Goal: Task Accomplishment & Management: Manage account settings

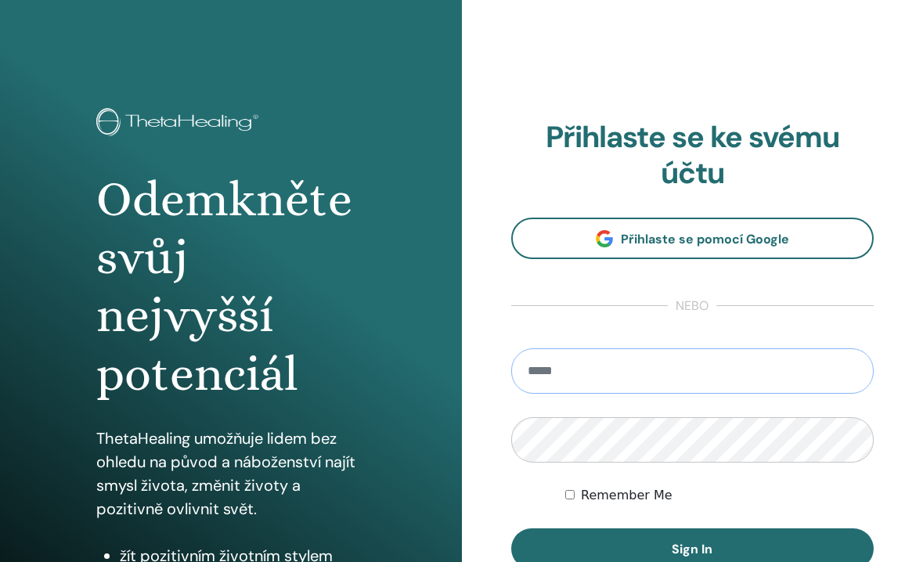
type input "**********"
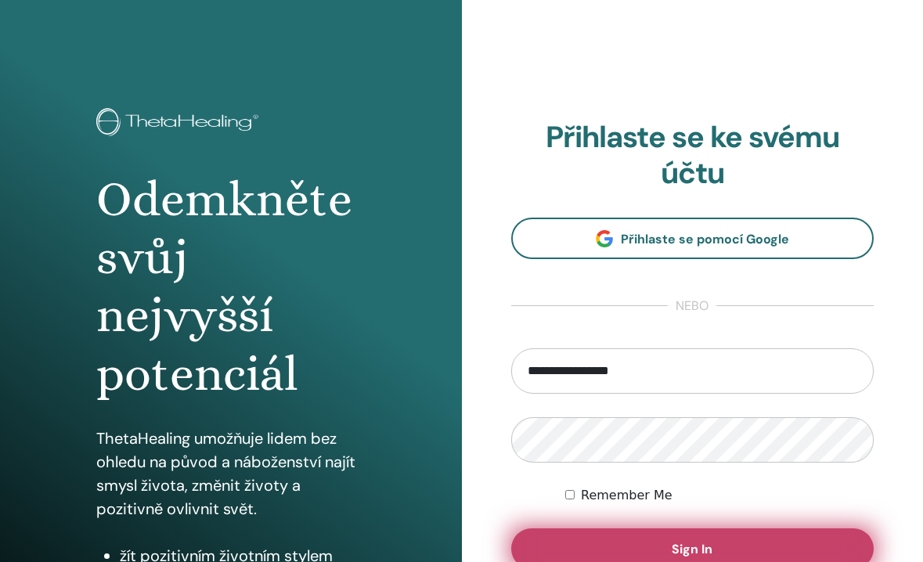
click at [658, 546] on button "Sign In" at bounding box center [692, 549] width 363 height 41
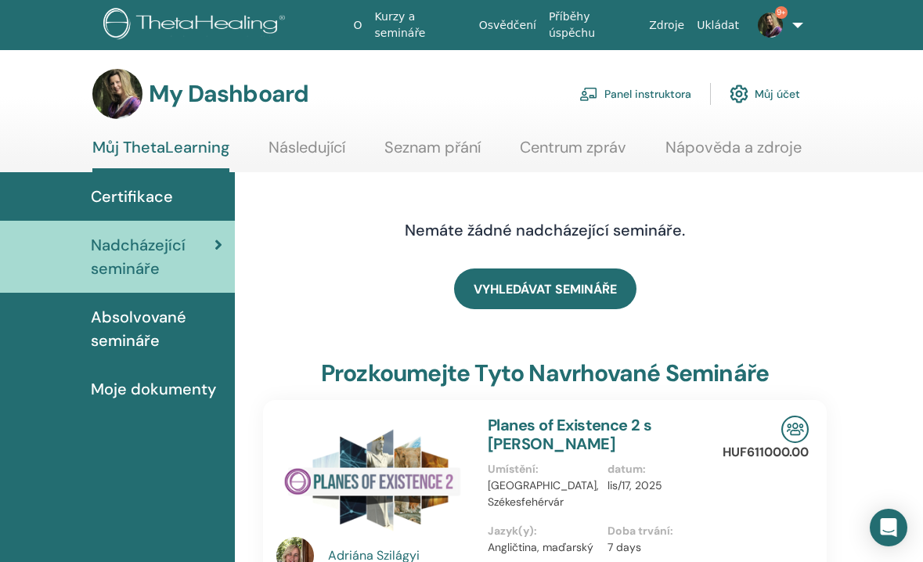
click at [626, 93] on link "Panel instruktora" at bounding box center [636, 94] width 112 height 34
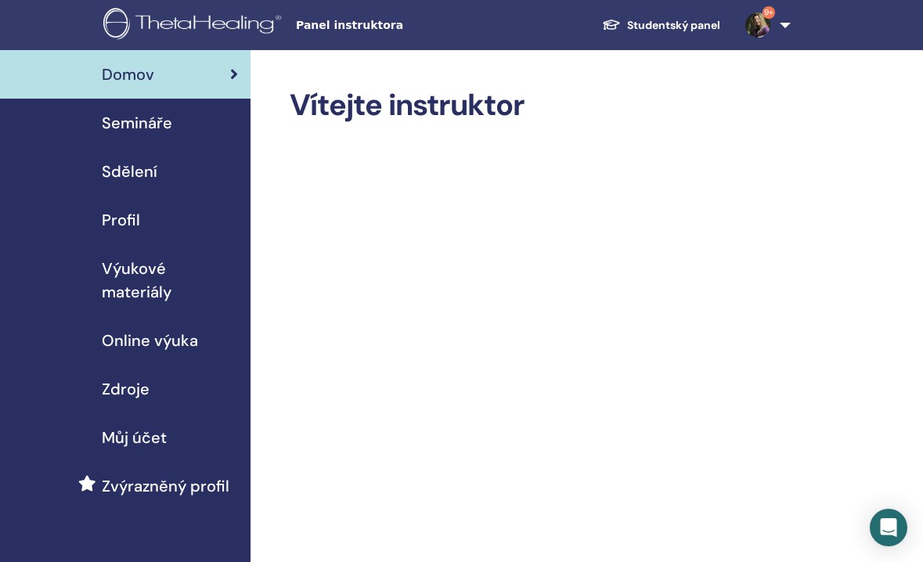
click at [149, 121] on span "Semináře" at bounding box center [137, 122] width 70 height 23
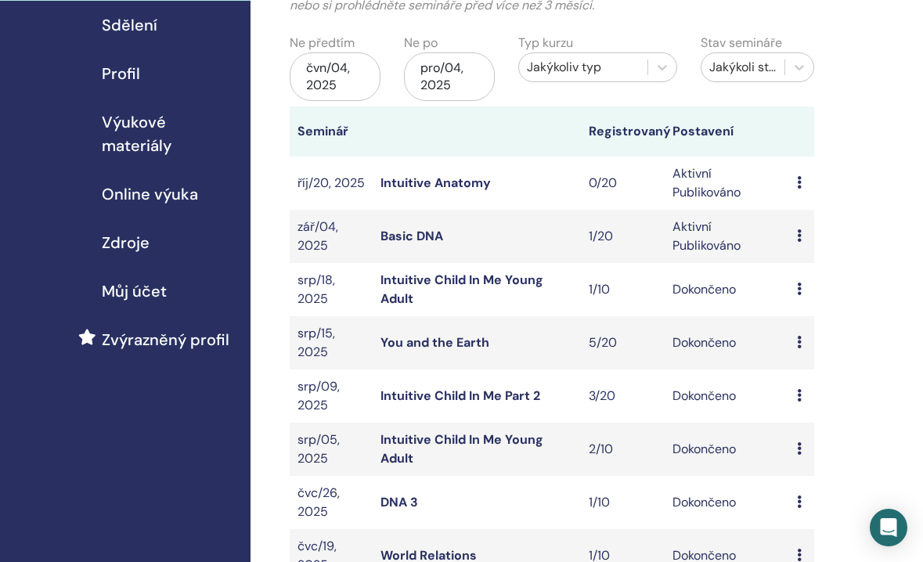
scroll to position [148, 0]
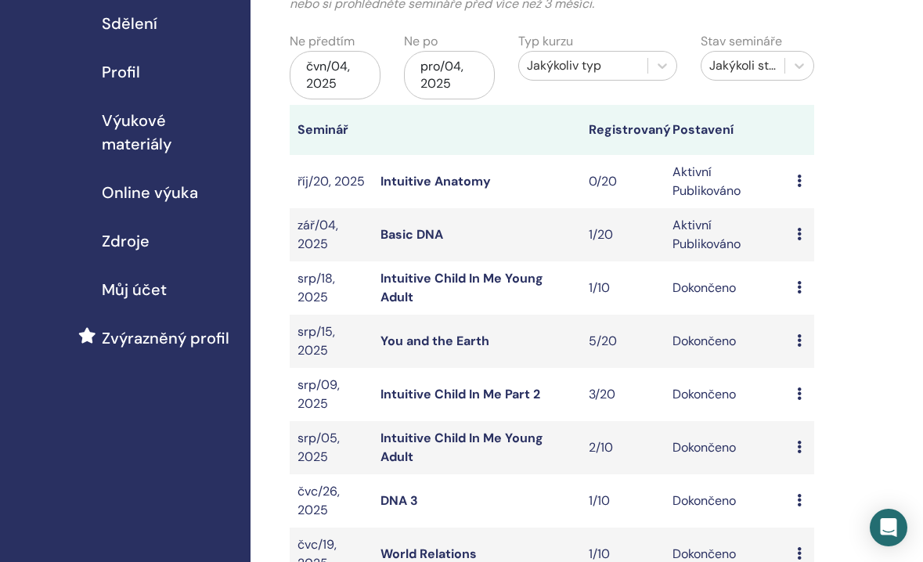
click at [800, 231] on icon at bounding box center [799, 234] width 5 height 13
click at [800, 291] on link "Účastníci" at bounding box center [811, 291] width 53 height 16
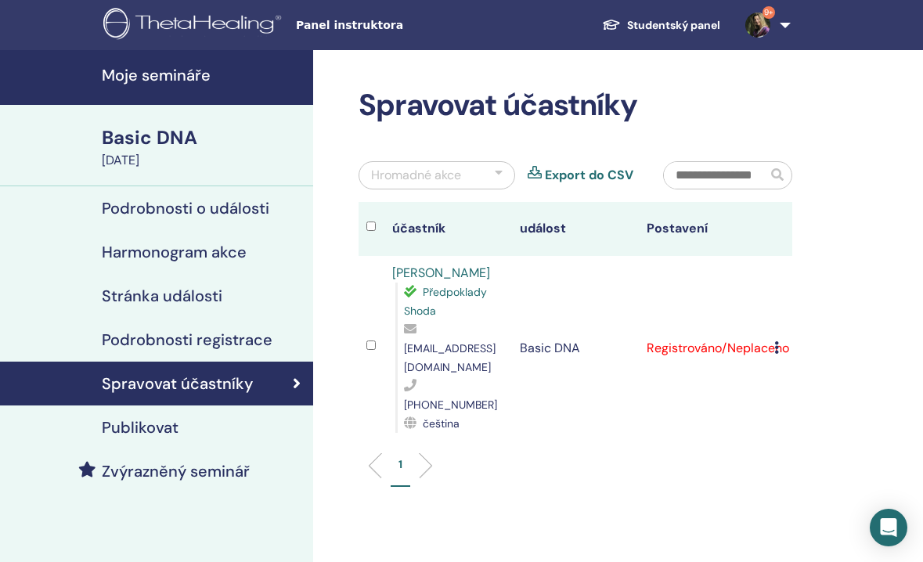
click at [147, 140] on div "Basic DNA" at bounding box center [203, 138] width 202 height 27
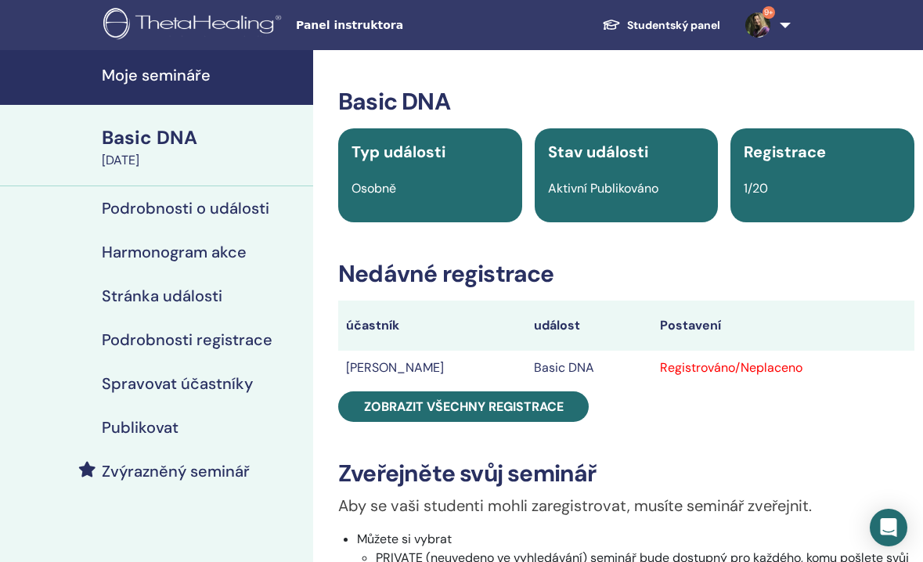
click at [193, 208] on h4 "Podrobnosti o události" at bounding box center [186, 208] width 168 height 19
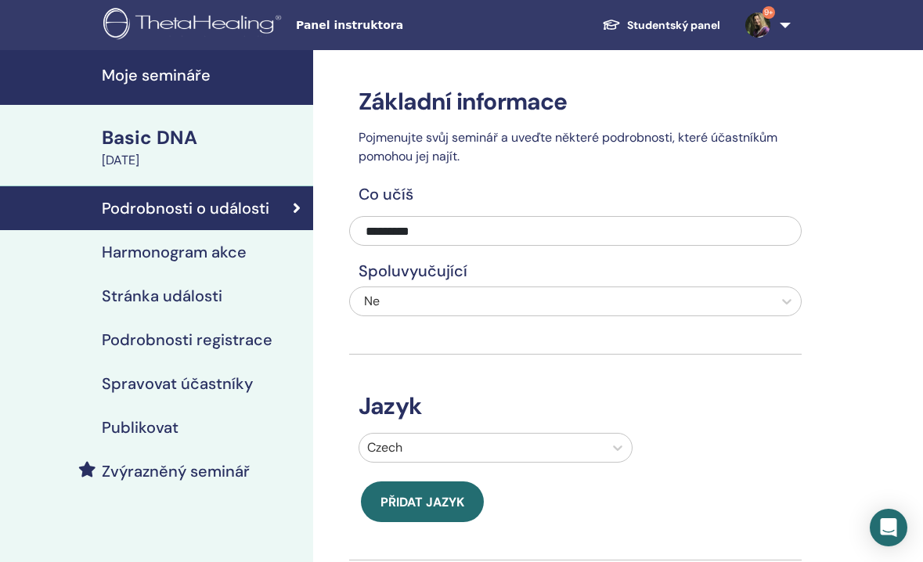
click at [187, 340] on h4 "Podrobnosti registrace" at bounding box center [187, 339] width 171 height 19
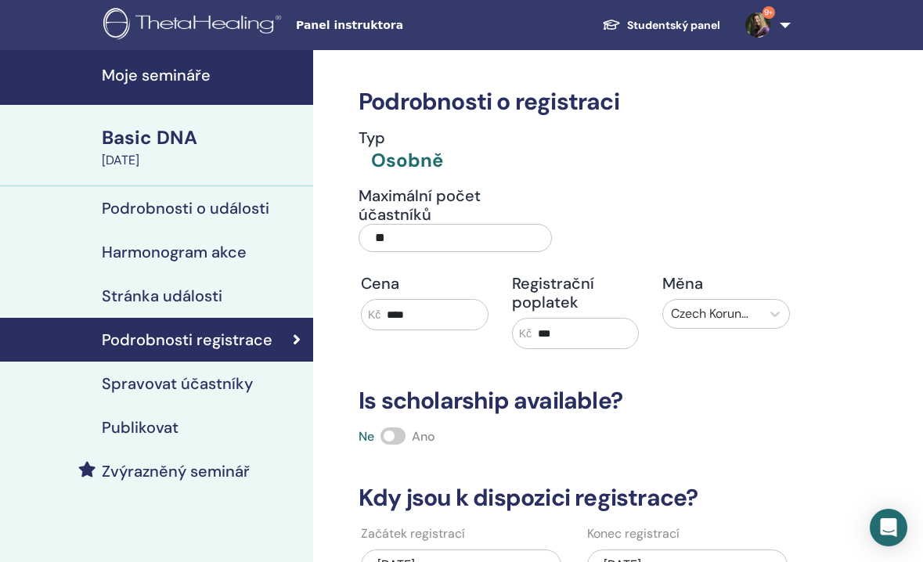
click at [152, 429] on h4 "Publikovat" at bounding box center [140, 427] width 77 height 19
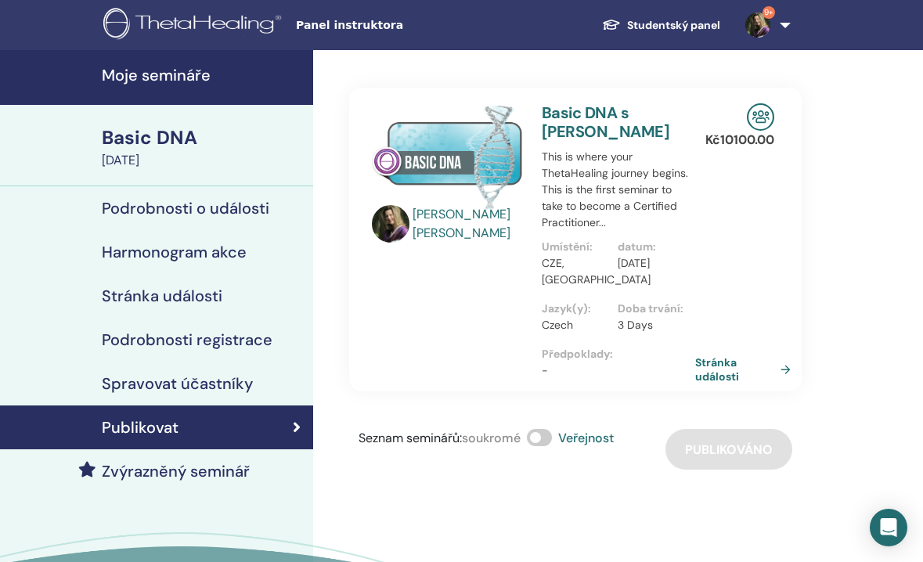
click at [710, 370] on link "Stránka události" at bounding box center [746, 370] width 102 height 28
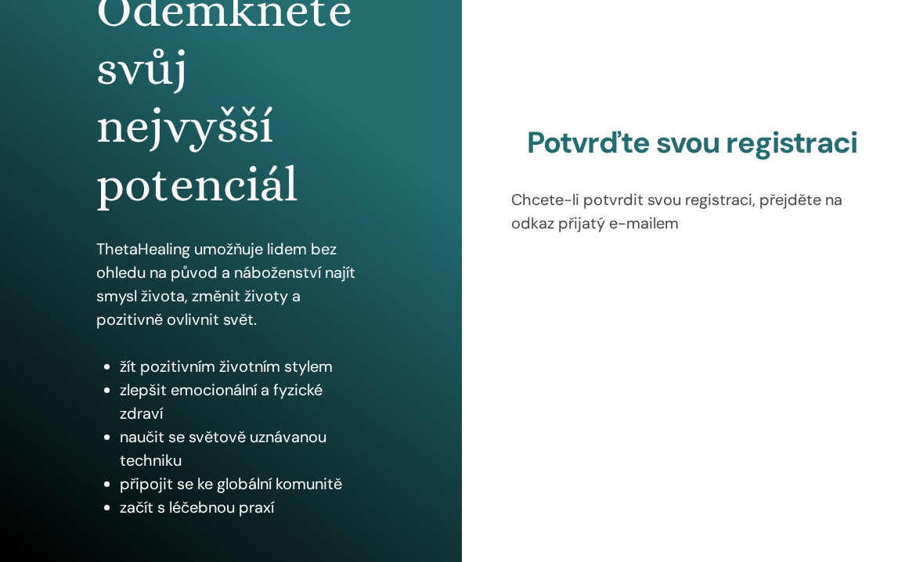
scroll to position [190, 0]
